Goal: Subscribe to service/newsletter

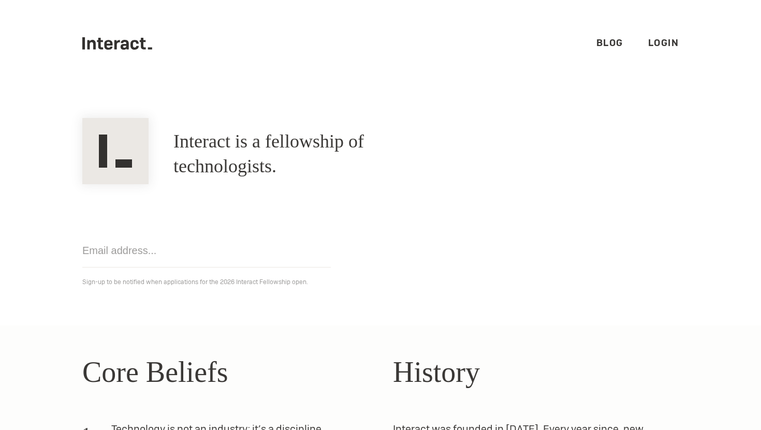
click at [290, 155] on h1 "Interact is a fellowship of technologists." at bounding box center [312, 154] width 279 height 50
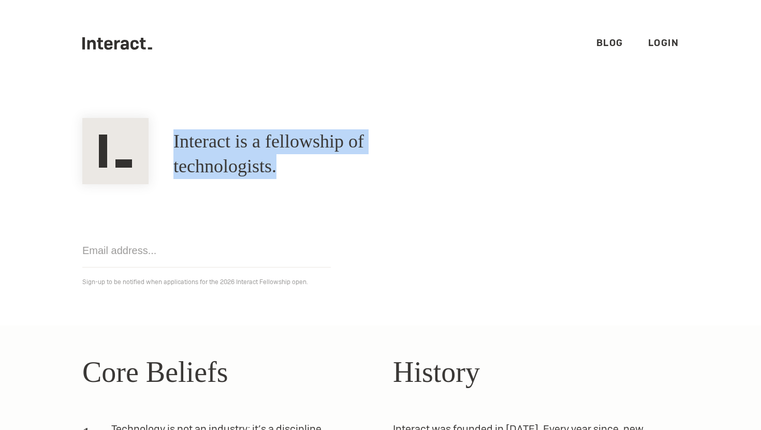
click at [290, 155] on h1 "Interact is a fellowship of technologists." at bounding box center [312, 154] width 279 height 50
click at [231, 161] on h1 "Interact is a fellowship of technologists." at bounding box center [312, 154] width 279 height 50
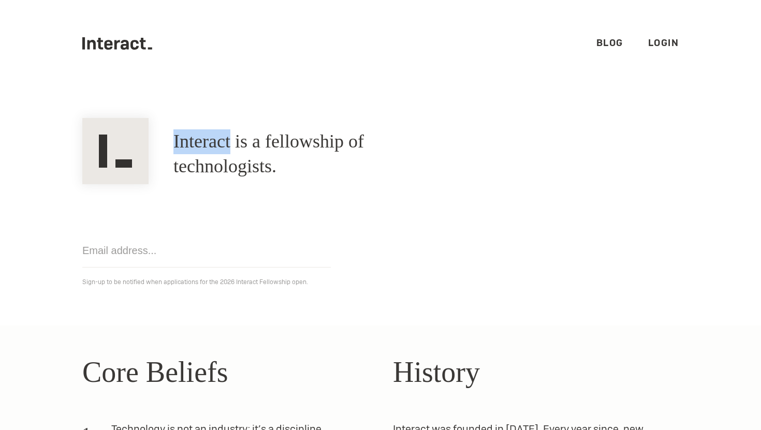
click at [231, 161] on h1 "Interact is a fellowship of technologists." at bounding box center [312, 154] width 279 height 50
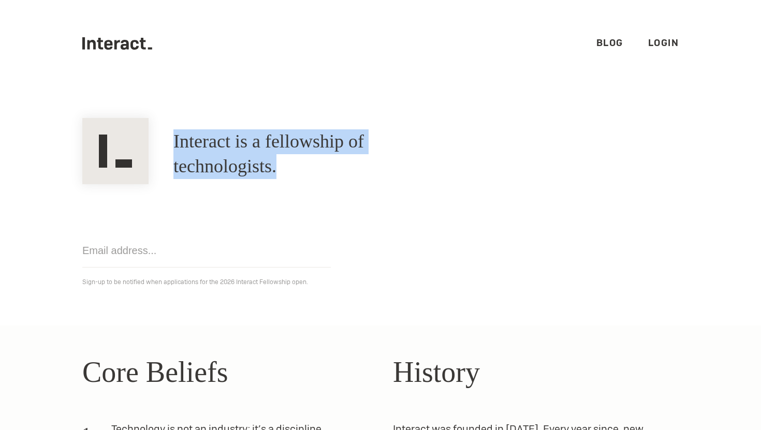
click at [231, 161] on h1 "Interact is a fellowship of technologists." at bounding box center [312, 154] width 279 height 50
click at [262, 158] on h1 "Interact is a fellowship of technologists." at bounding box center [312, 154] width 279 height 50
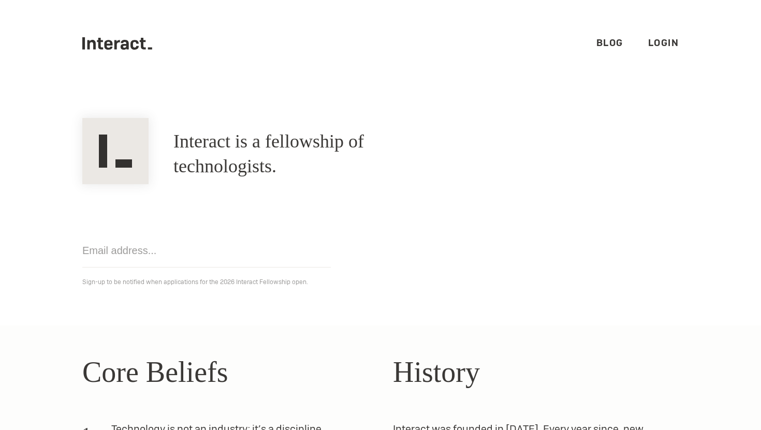
click at [131, 244] on input "email" at bounding box center [206, 251] width 248 height 34
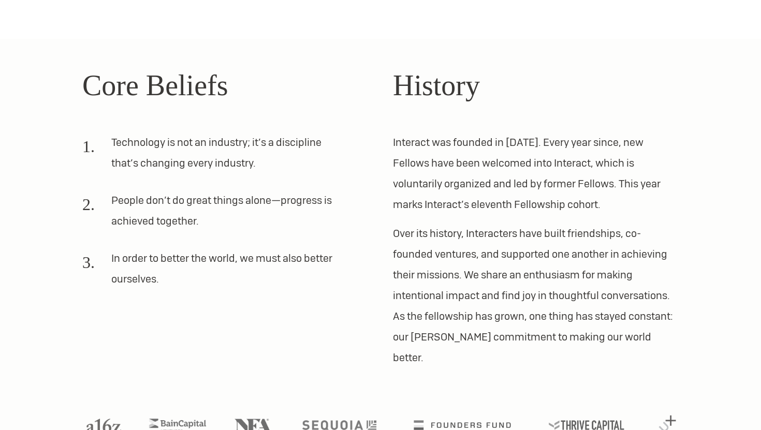
scroll to position [306, 0]
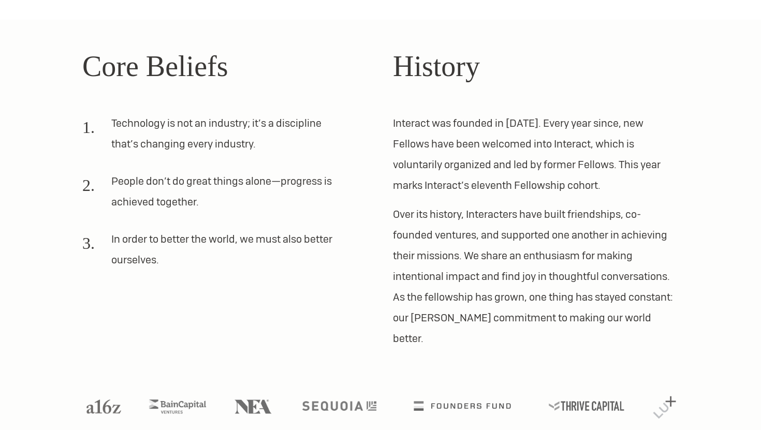
click at [421, 226] on p "Over its history, Interacters have built friendships, co-founded ventures, and …" at bounding box center [536, 276] width 286 height 145
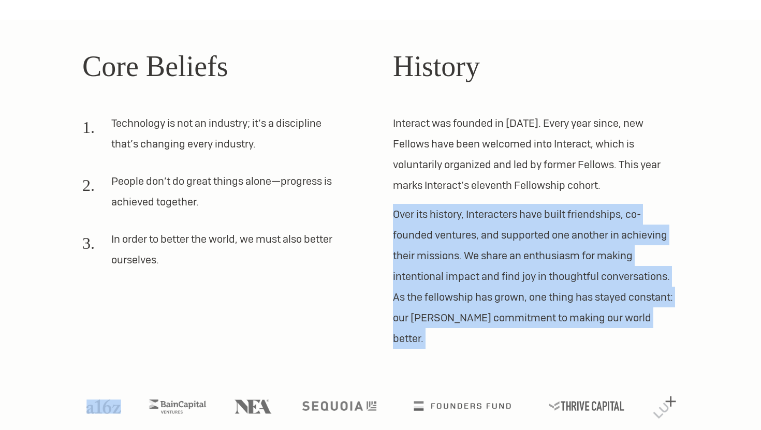
click at [421, 226] on p "Over its history, Interacters have built friendships, co-founded ventures, and …" at bounding box center [536, 276] width 286 height 145
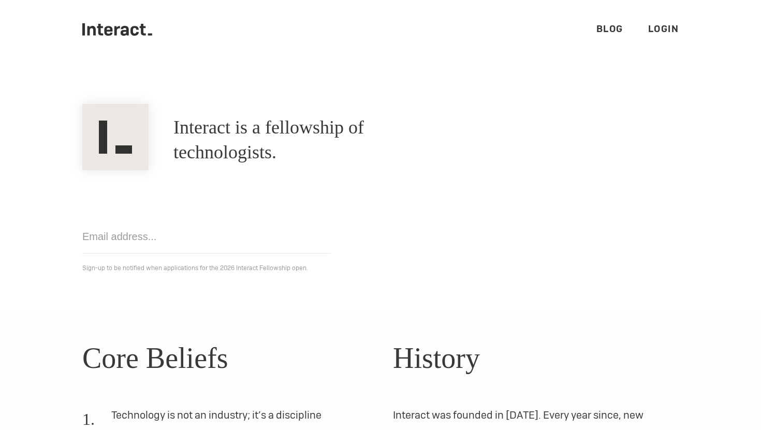
scroll to position [0, 0]
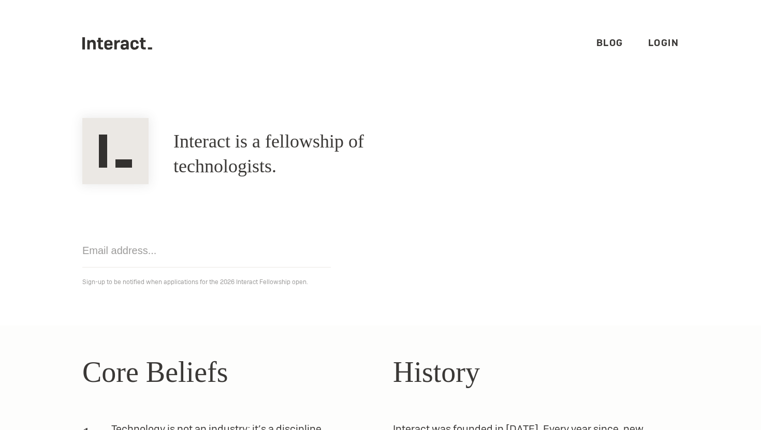
click at [175, 244] on input "email" at bounding box center [206, 251] width 248 height 34
click at [607, 41] on link "Blog" at bounding box center [609, 43] width 27 height 12
click at [128, 248] on input "[PERSON_NAME]" at bounding box center [206, 251] width 248 height 34
click at [236, 245] on input "[EMAIL_ADDRESS][DOMAIN_NAME]" at bounding box center [206, 251] width 248 height 34
type input "[EMAIL_ADDRESS][DOMAIN_NAME]"
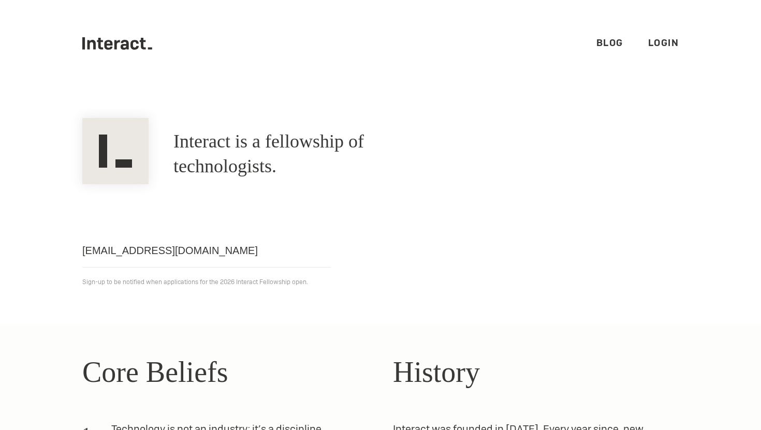
click input "Get notified" at bounding box center [0, 0] width 0 height 0
